Goal: Task Accomplishment & Management: Manage account settings

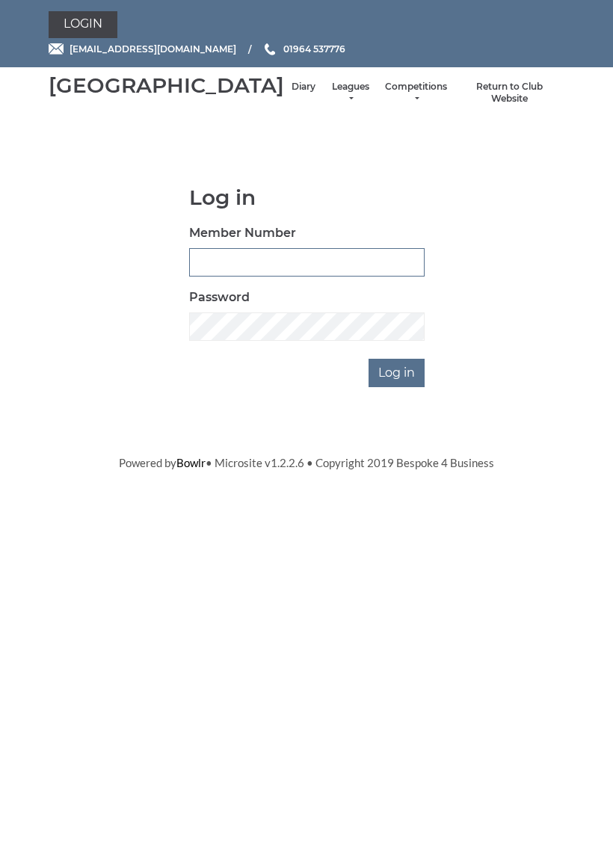
type input "0927"
click at [397, 387] on input "Log in" at bounding box center [396, 373] width 56 height 28
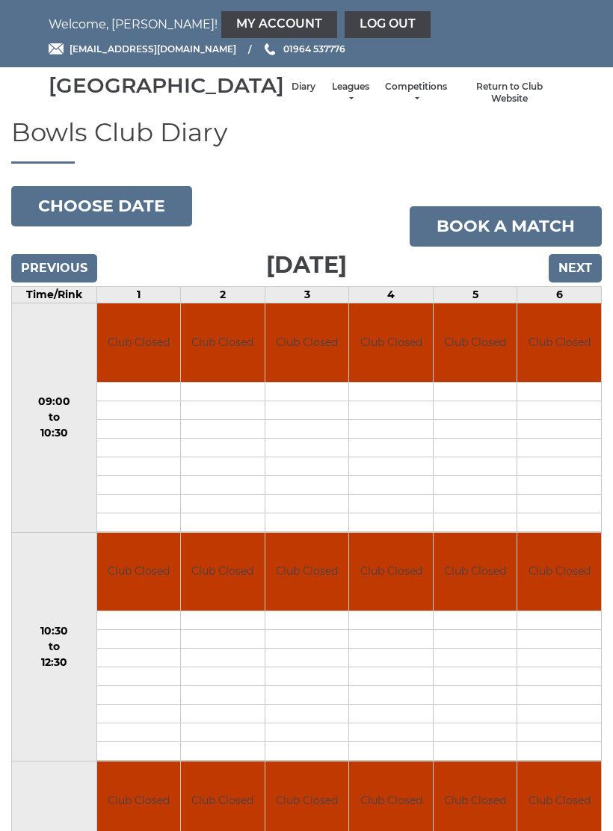
click at [221, 18] on link "My Account" at bounding box center [279, 24] width 116 height 27
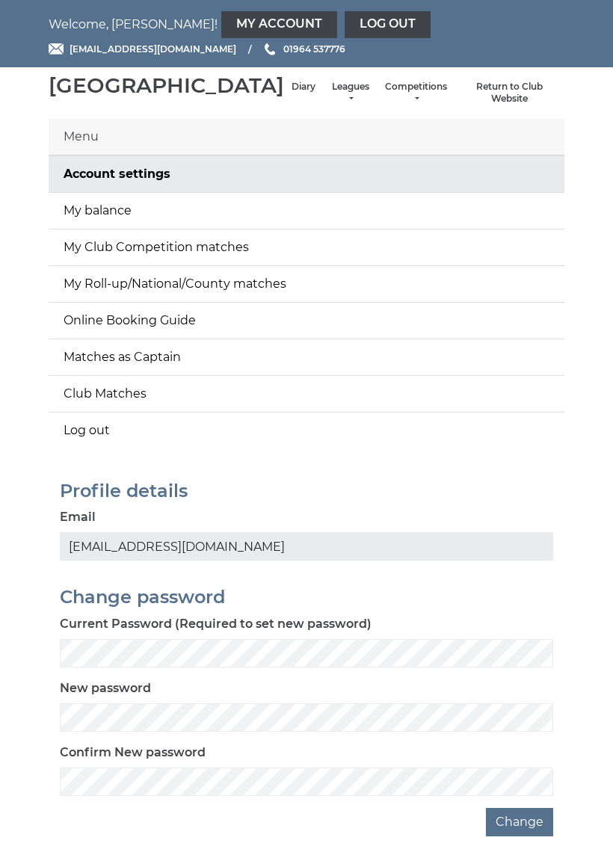
click at [221, 16] on link "My Account" at bounding box center [279, 24] width 116 height 27
click at [517, 229] on link "My balance" at bounding box center [307, 211] width 516 height 36
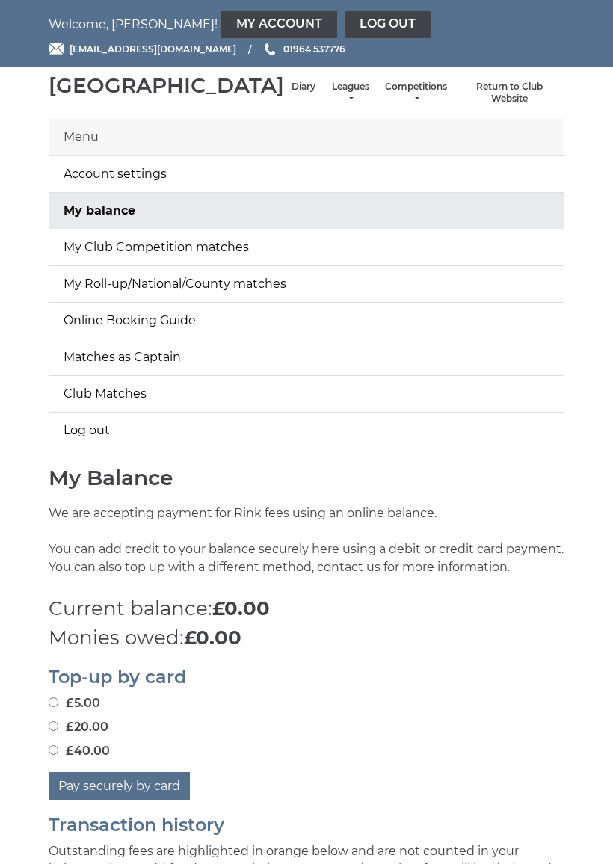
click at [105, 442] on link "Log out" at bounding box center [307, 430] width 516 height 36
